Goal: Use online tool/utility: Use online tool/utility

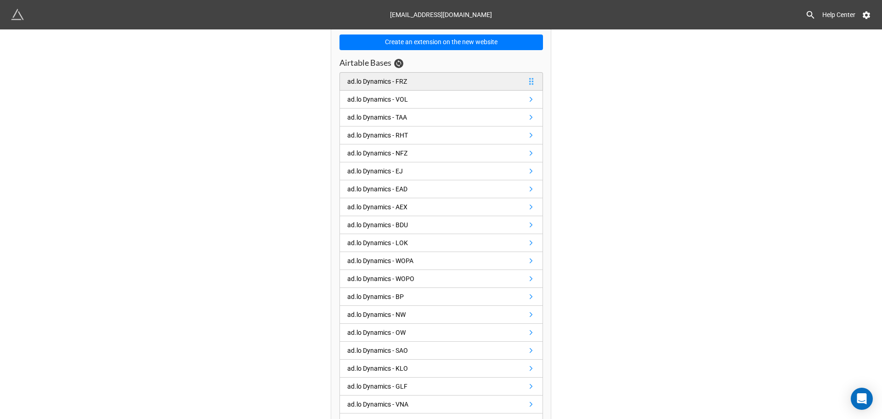
scroll to position [92, 0]
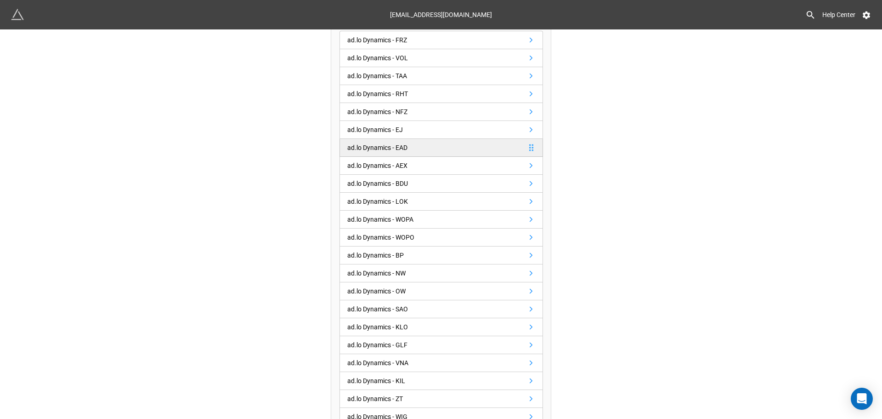
click at [411, 149] on link "ad.lo Dynamics - EAD" at bounding box center [442, 148] width 204 height 18
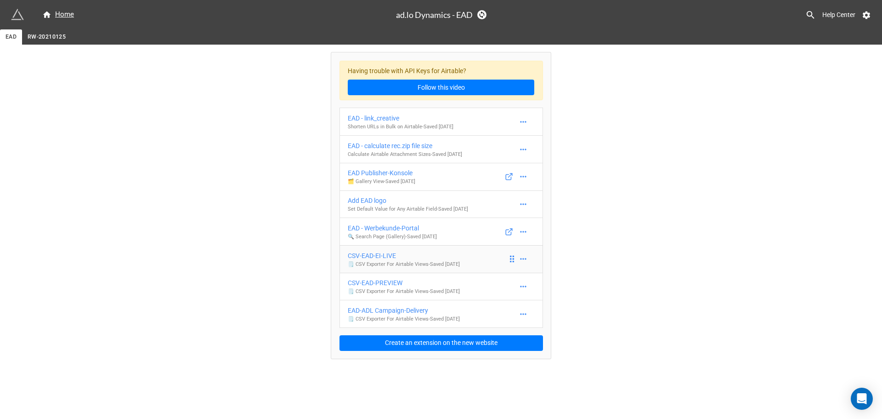
click at [413, 253] on div "CSV-EAD-EI-LIVE" at bounding box center [404, 255] width 112 height 10
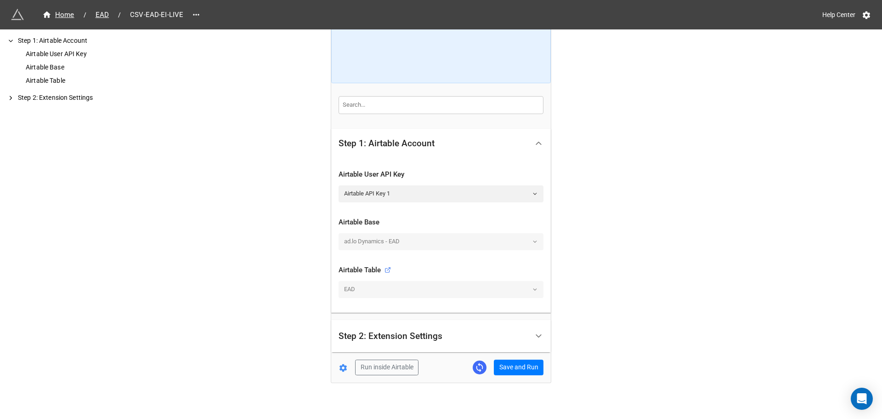
scroll to position [97, 0]
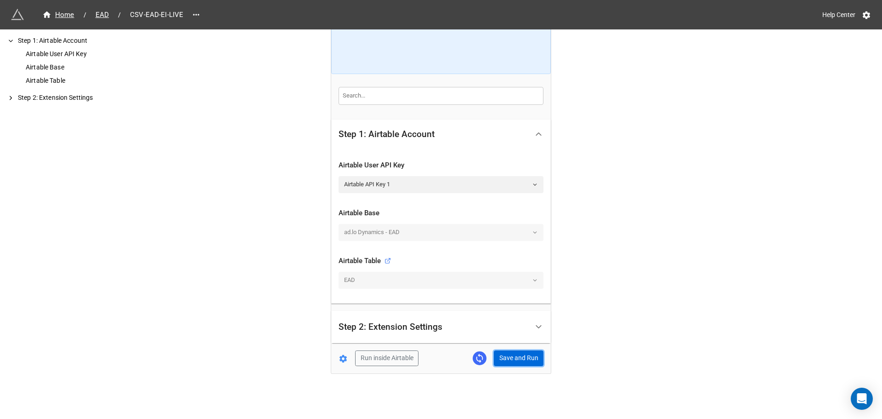
click at [510, 355] on button "Save and Run" at bounding box center [519, 358] width 50 height 16
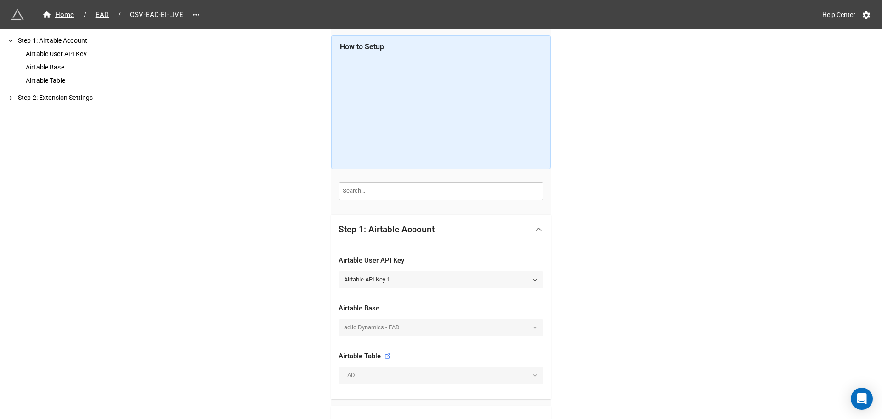
scroll to position [0, 0]
